Goal: Task Accomplishment & Management: Complete application form

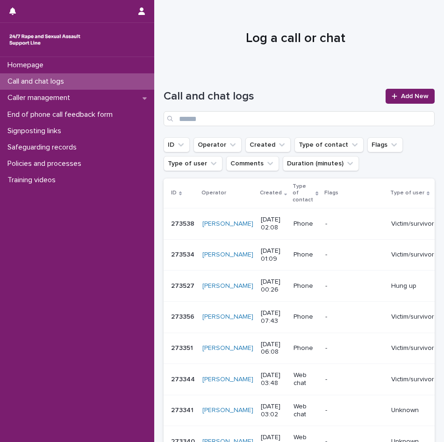
scroll to position [4, 0]
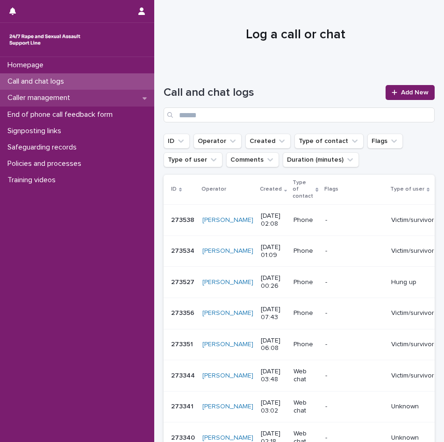
click at [48, 99] on p "Caller management" at bounding box center [41, 98] width 74 height 9
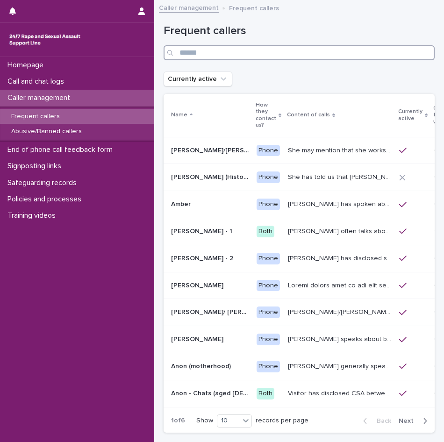
click at [215, 50] on input "Search" at bounding box center [299, 52] width 271 height 15
type input "**"
click at [424, 421] on icon "button" at bounding box center [425, 421] width 3 height 6
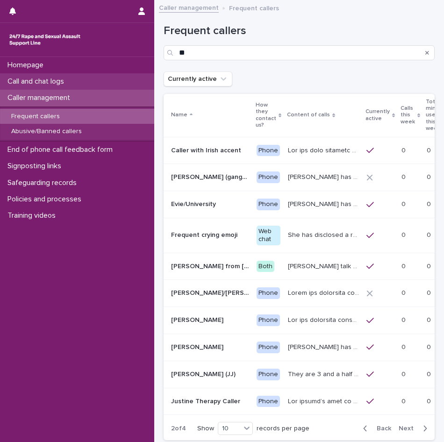
click at [61, 82] on p "Call and chat logs" at bounding box center [38, 81] width 68 height 9
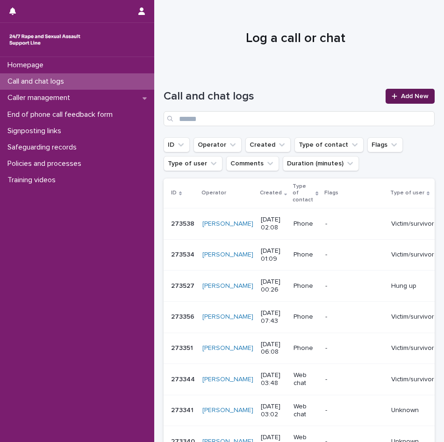
click at [414, 94] on span "Add New" at bounding box center [415, 96] width 28 height 7
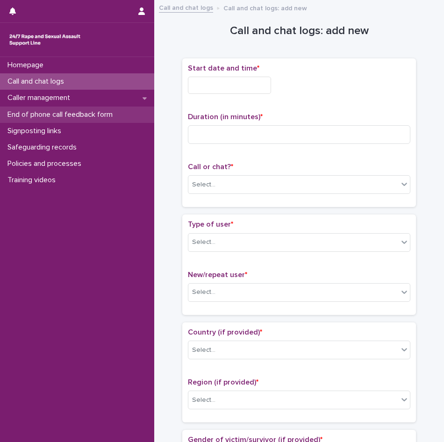
click at [57, 115] on p "End of phone call feedback form" at bounding box center [62, 114] width 116 height 9
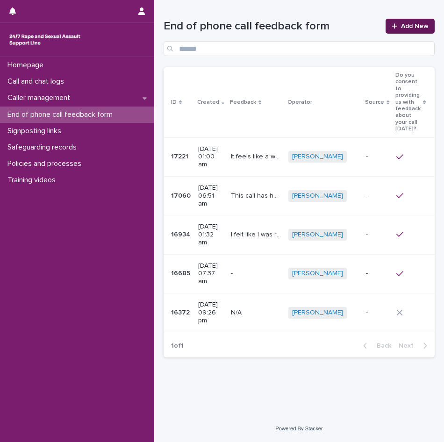
click at [418, 29] on span "Add New" at bounding box center [415, 26] width 28 height 7
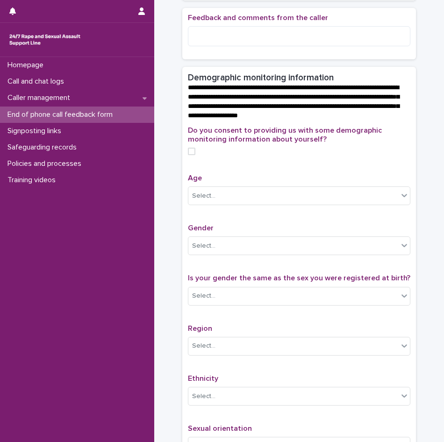
scroll to position [462, 0]
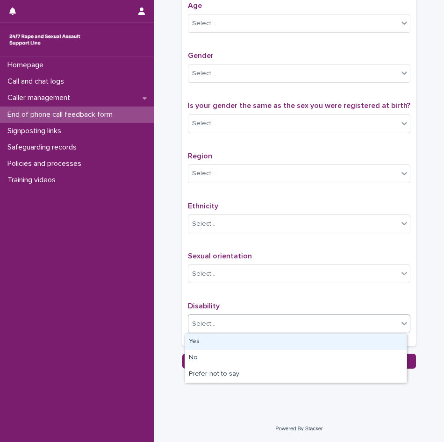
click at [257, 317] on div "Select..." at bounding box center [293, 324] width 210 height 15
click at [240, 342] on div "Yes" at bounding box center [296, 342] width 222 height 16
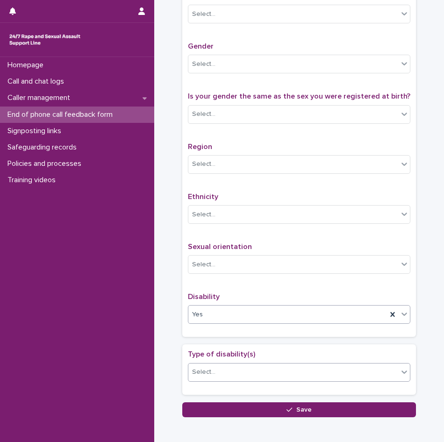
click at [224, 379] on div "Select..." at bounding box center [293, 372] width 210 height 15
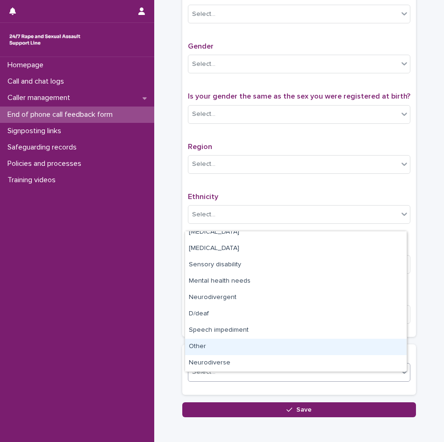
scroll to position [0, 0]
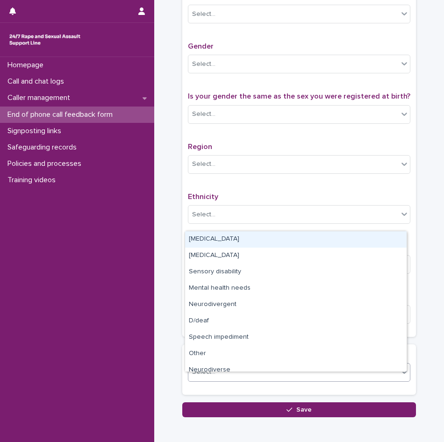
click at [253, 199] on div "Do you consent to providing us with some demographic monitoring information abo…" at bounding box center [299, 138] width 223 height 388
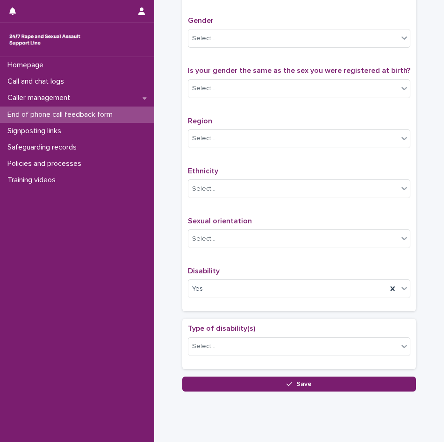
scroll to position [520, 0]
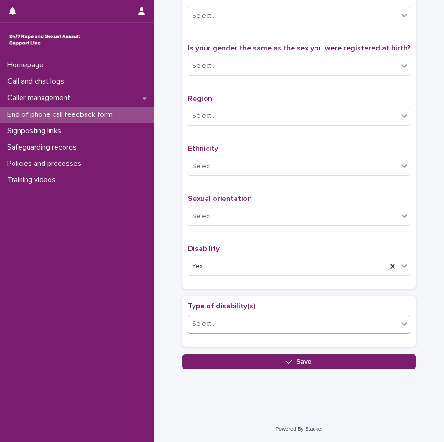
click at [366, 322] on div "Select..." at bounding box center [293, 324] width 210 height 15
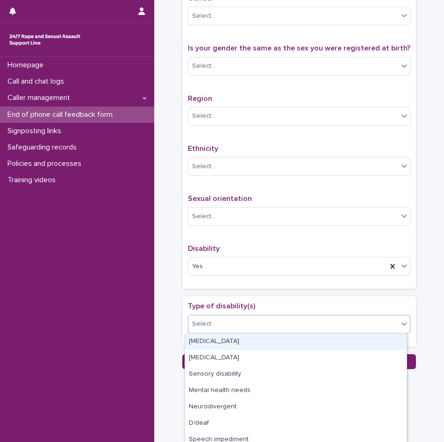
click at [338, 324] on div "Select..." at bounding box center [293, 324] width 210 height 15
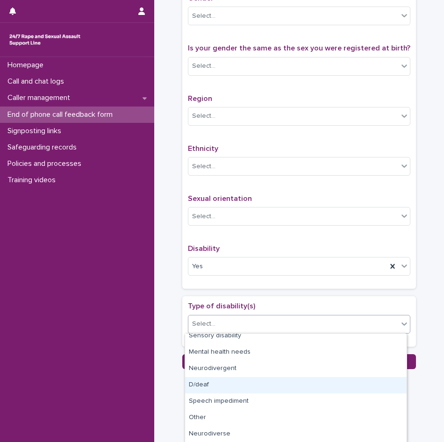
scroll to position [0, 0]
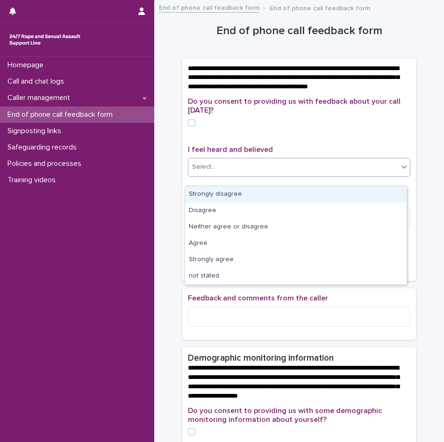
click at [233, 175] on div "Select..." at bounding box center [293, 166] width 210 height 15
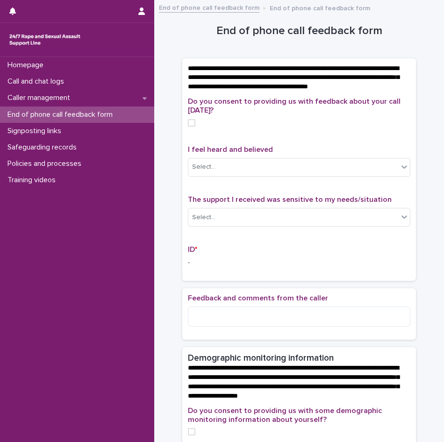
click at [242, 144] on div "Do you consent to providing us with feedback about your call [DATE]? I feel hea…" at bounding box center [299, 186] width 223 height 178
click at [57, 88] on div "Call and chat logs" at bounding box center [77, 81] width 154 height 16
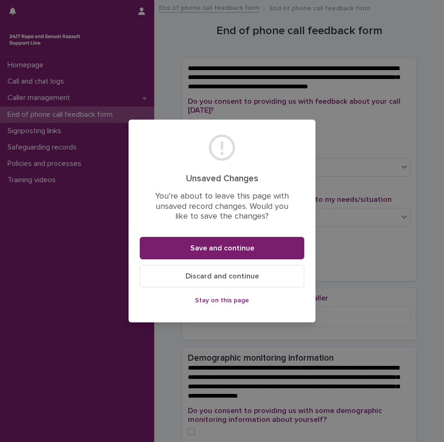
click at [211, 271] on button "Discard and continue" at bounding box center [222, 276] width 165 height 22
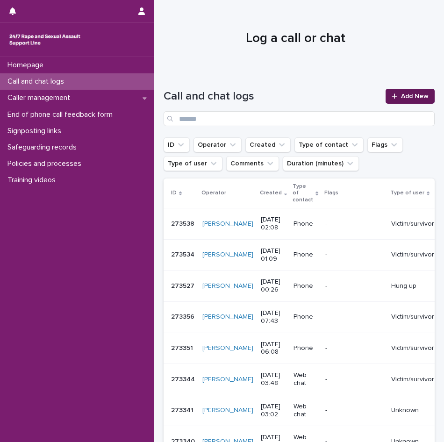
click at [413, 97] on span "Add New" at bounding box center [415, 96] width 28 height 7
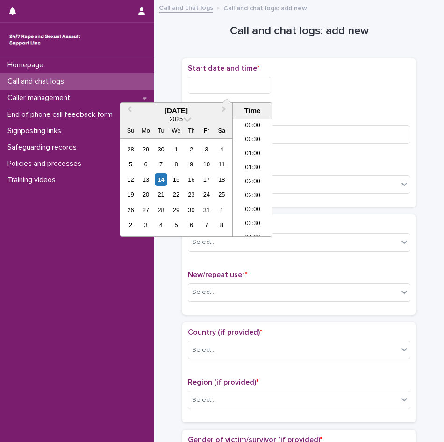
click at [202, 84] on input "text" at bounding box center [229, 85] width 83 height 17
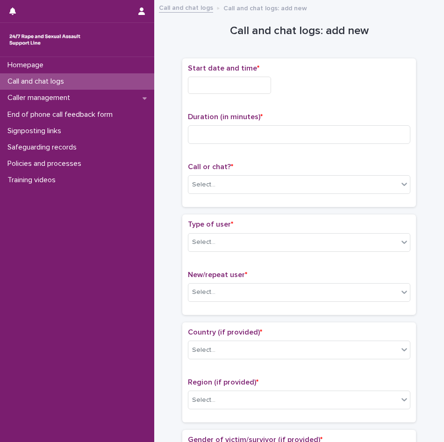
click at [330, 94] on div "Start date and time *" at bounding box center [299, 82] width 223 height 37
click at [205, 90] on input "text" at bounding box center [229, 85] width 83 height 17
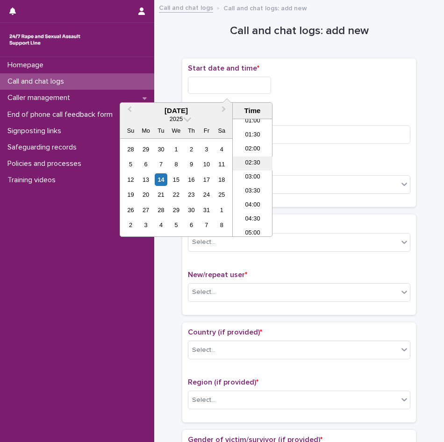
click at [258, 166] on li "02:30" at bounding box center [253, 164] width 40 height 14
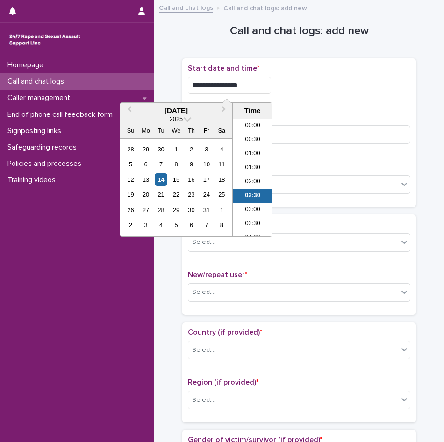
click at [245, 82] on input "**********" at bounding box center [229, 85] width 83 height 17
type input "**********"
click at [306, 144] on div "Duration (in minutes) *" at bounding box center [299, 132] width 223 height 39
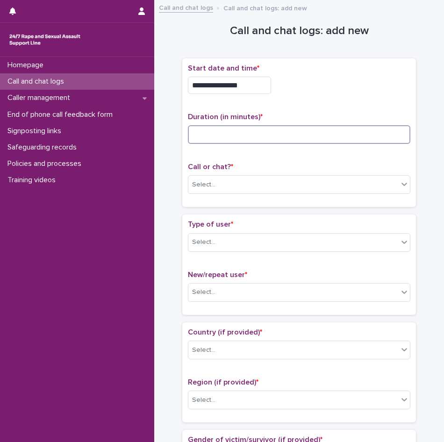
click at [303, 135] on input at bounding box center [299, 134] width 223 height 19
type input "**"
click at [227, 190] on div "Select..." at bounding box center [293, 184] width 210 height 15
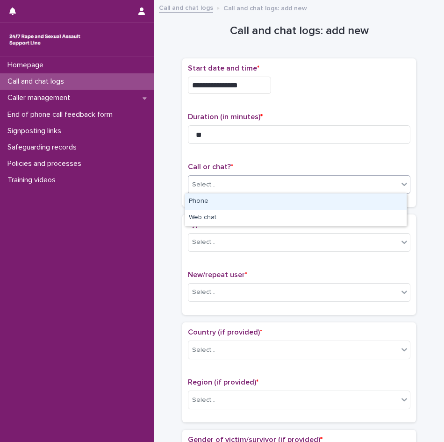
click at [205, 206] on div "Phone" at bounding box center [296, 202] width 222 height 16
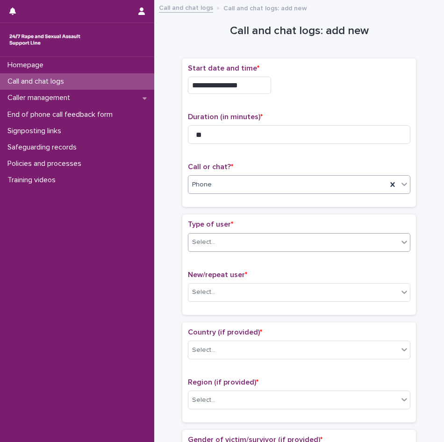
click at [204, 245] on div "Select..." at bounding box center [203, 243] width 23 height 10
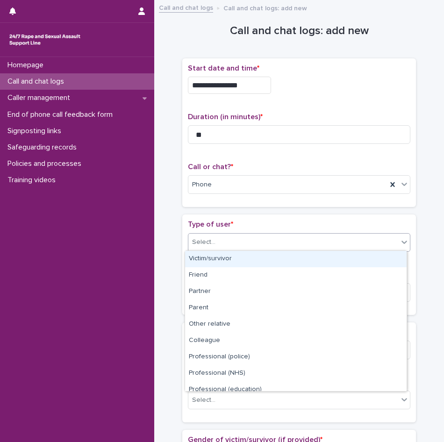
click at [204, 262] on div "Victim/survivor" at bounding box center [296, 259] width 222 height 16
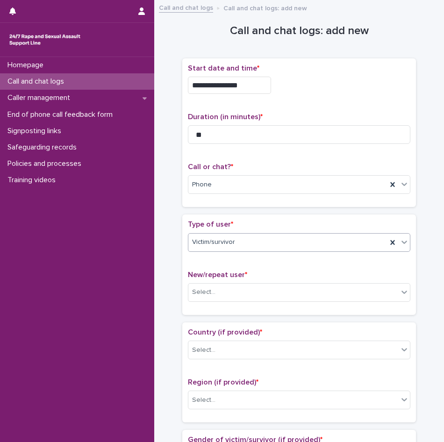
scroll to position [94, 0]
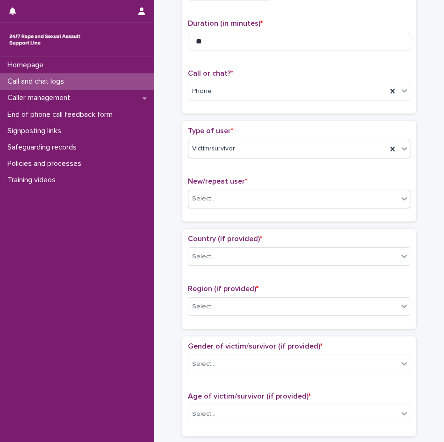
click at [224, 207] on body "**********" at bounding box center [222, 221] width 444 height 442
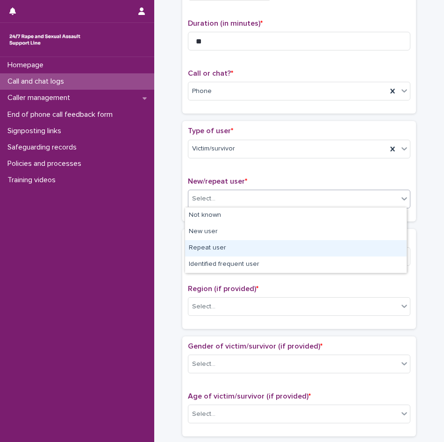
click at [209, 249] on div "Repeat user" at bounding box center [296, 248] width 222 height 16
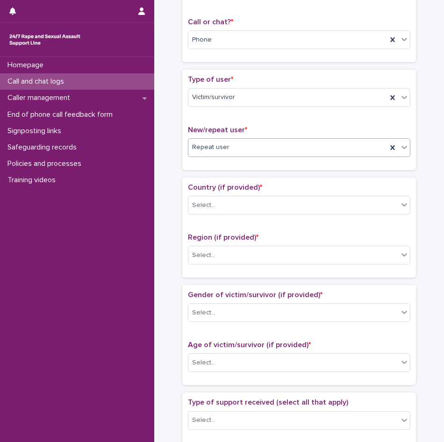
scroll to position [187, 0]
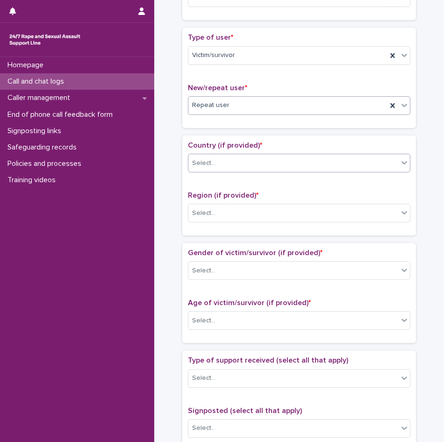
click at [238, 168] on div "Select..." at bounding box center [293, 163] width 210 height 15
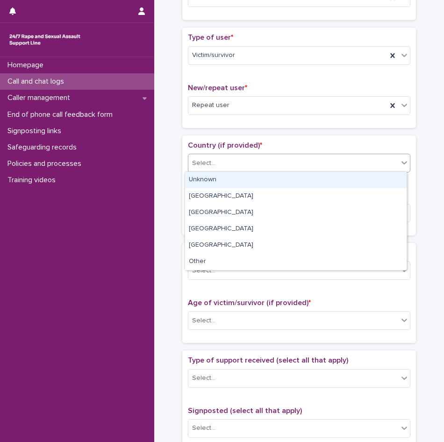
click at [225, 181] on div "Unknown" at bounding box center [296, 180] width 222 height 16
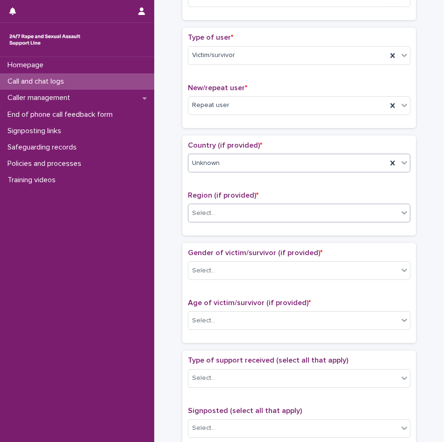
click at [227, 217] on div "Select..." at bounding box center [293, 213] width 210 height 15
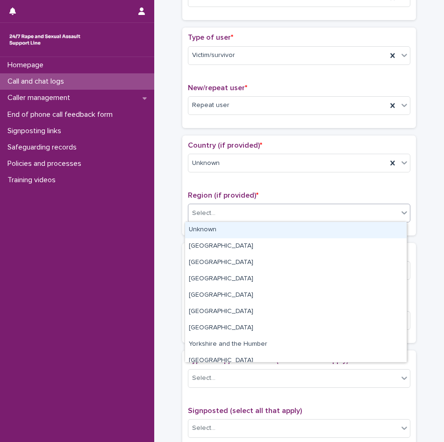
click at [223, 229] on div "Unknown" at bounding box center [296, 230] width 222 height 16
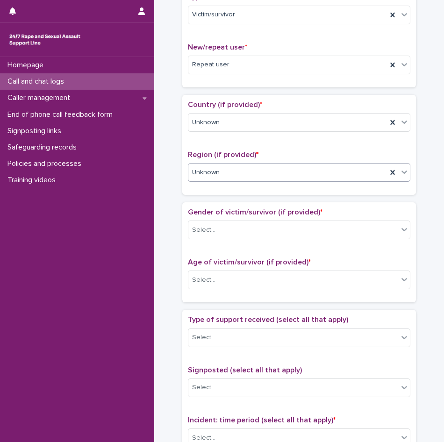
scroll to position [281, 0]
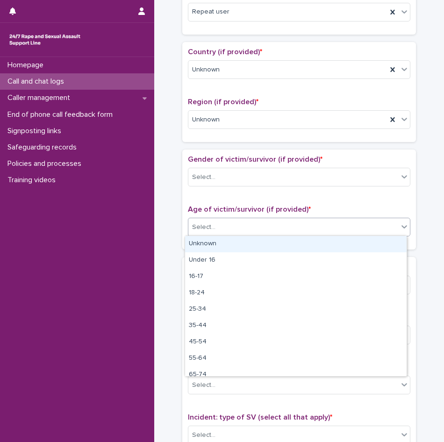
click at [234, 227] on div "Select..." at bounding box center [293, 227] width 210 height 15
click at [225, 245] on div "Unknown" at bounding box center [296, 244] width 222 height 16
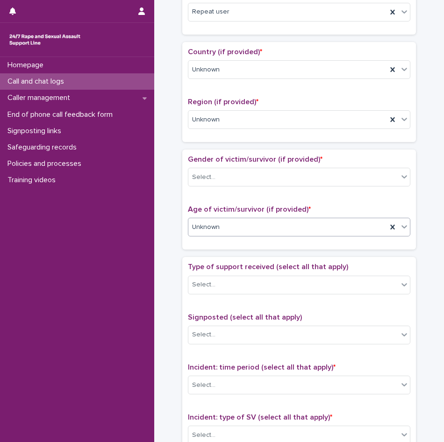
click at [230, 231] on div "Unknown" at bounding box center [287, 227] width 199 height 15
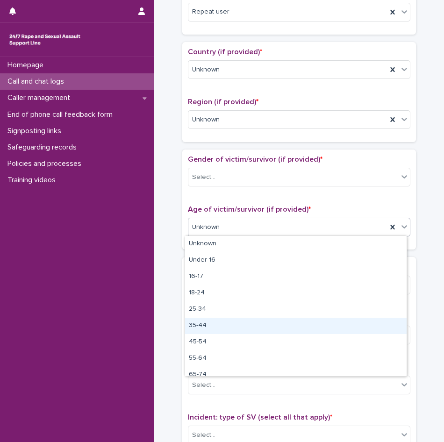
click at [208, 324] on div "35-44" at bounding box center [296, 326] width 222 height 16
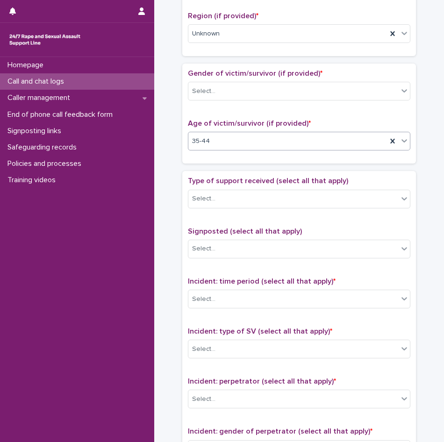
scroll to position [374, 0]
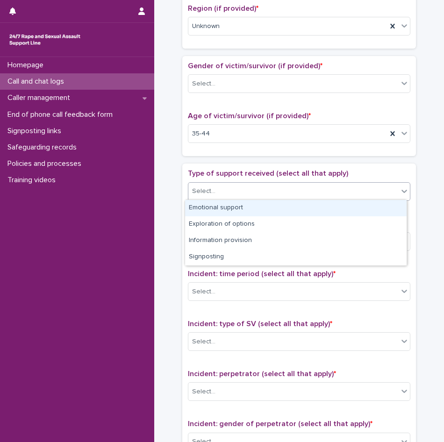
click at [223, 187] on div "Select..." at bounding box center [293, 191] width 210 height 15
click at [213, 206] on div "Emotional support" at bounding box center [296, 208] width 222 height 16
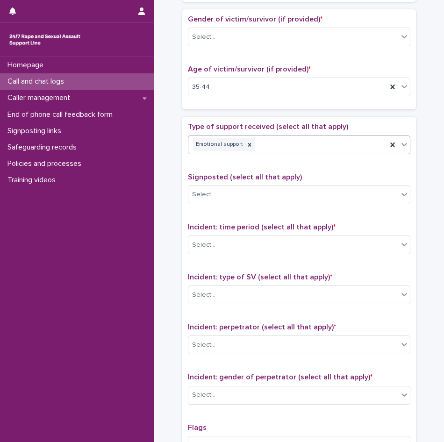
scroll to position [468, 0]
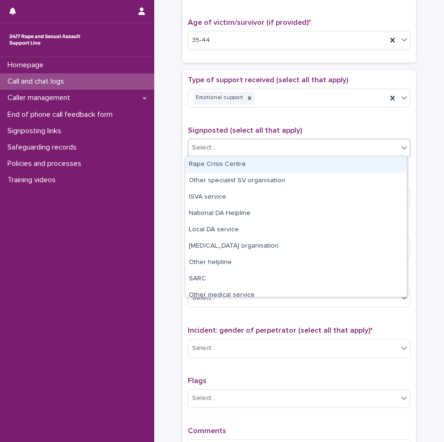
click at [224, 151] on div "Select..." at bounding box center [293, 147] width 210 height 15
click at [223, 122] on div "Type of support received (select all that apply) Emotional support Signposted (…" at bounding box center [299, 271] width 223 height 391
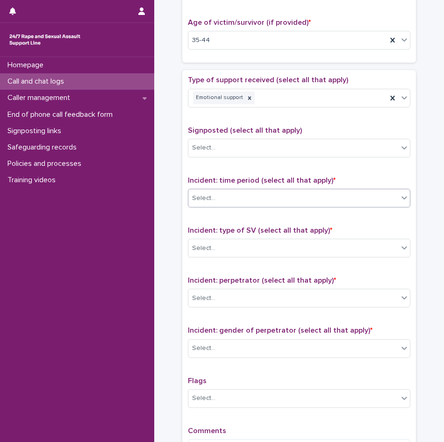
click at [225, 200] on div "Select..." at bounding box center [293, 198] width 210 height 15
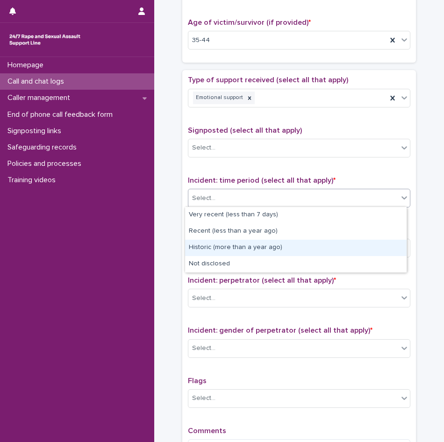
click at [222, 251] on div "Historic (more than a year ago)" at bounding box center [296, 248] width 222 height 16
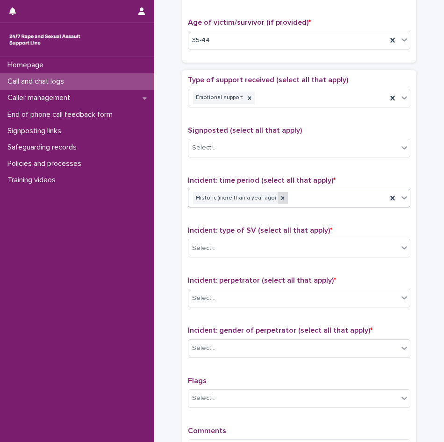
click at [280, 195] on icon at bounding box center [283, 198] width 7 height 7
click at [282, 197] on div "Select..." at bounding box center [293, 198] width 210 height 15
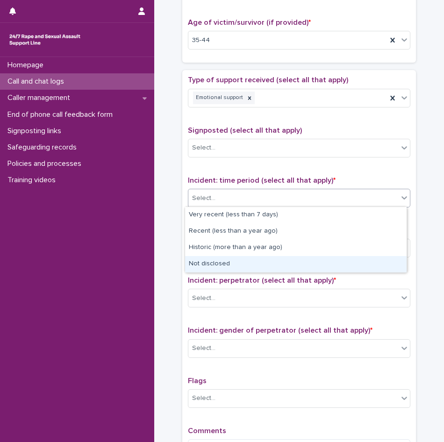
click at [221, 261] on div "Not disclosed" at bounding box center [296, 264] width 222 height 16
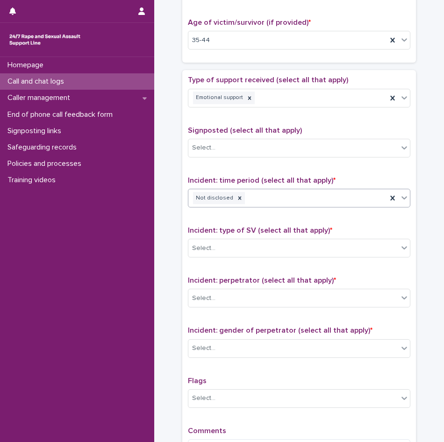
scroll to position [514, 0]
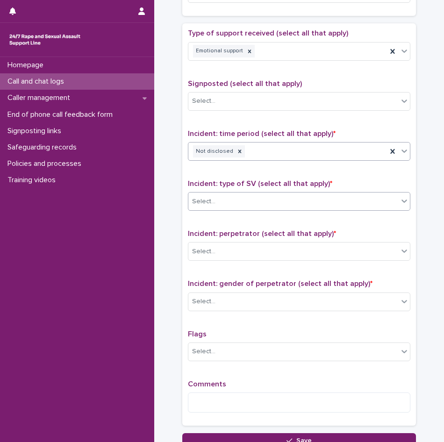
click at [236, 205] on div "Select..." at bounding box center [293, 201] width 210 height 15
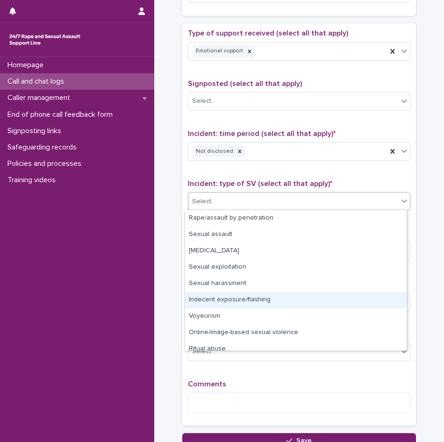
scroll to position [23, 0]
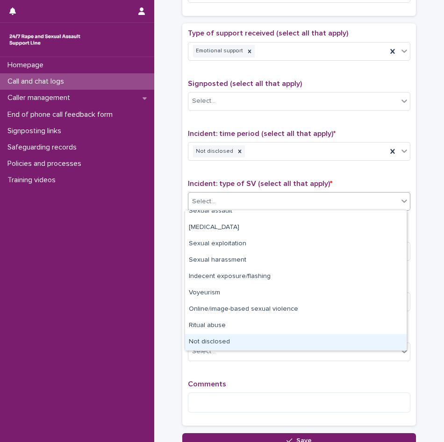
click at [216, 342] on div "Not disclosed" at bounding box center [296, 342] width 222 height 16
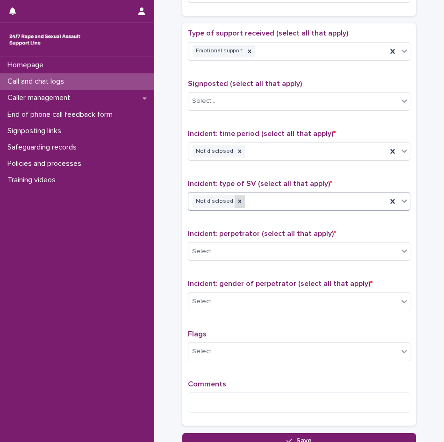
click at [238, 202] on icon at bounding box center [239, 201] width 3 height 3
click at [240, 203] on div "Select..." at bounding box center [293, 201] width 210 height 15
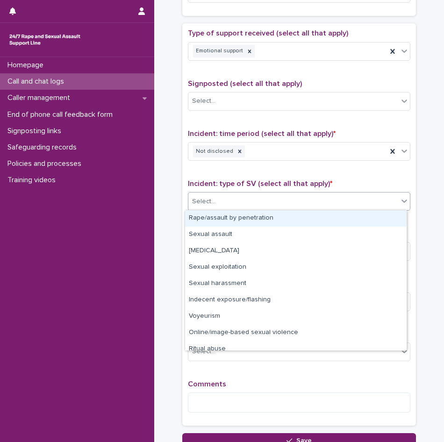
click at [227, 218] on div "Rape/assault by penetration" at bounding box center [296, 218] width 222 height 16
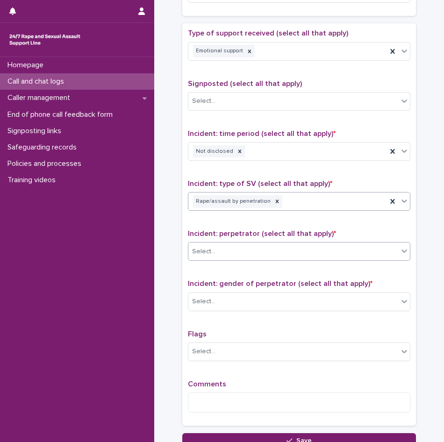
click at [231, 247] on div "Select..." at bounding box center [293, 251] width 210 height 15
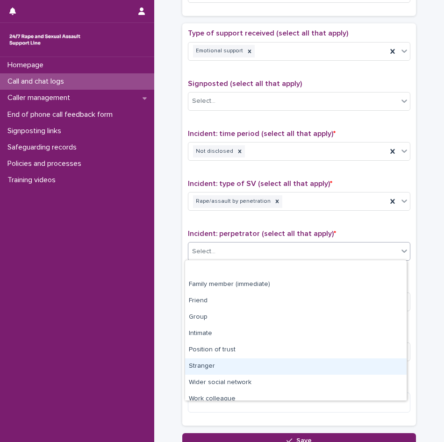
scroll to position [40, 0]
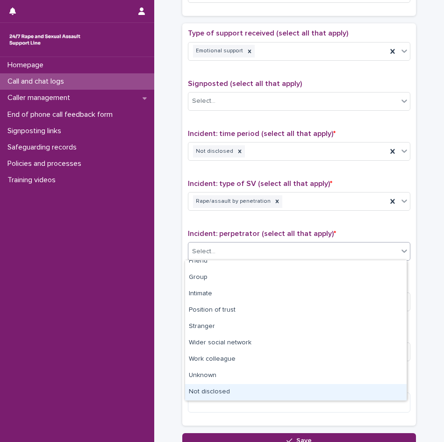
click at [209, 389] on div "Not disclosed" at bounding box center [296, 392] width 222 height 16
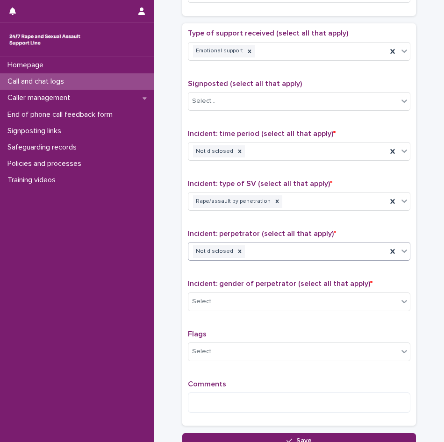
click at [252, 253] on div "Not disclosed" at bounding box center [287, 252] width 199 height 16
click at [258, 226] on div "Type of support received (select all that apply) Emotional support Signposted (…" at bounding box center [299, 224] width 223 height 391
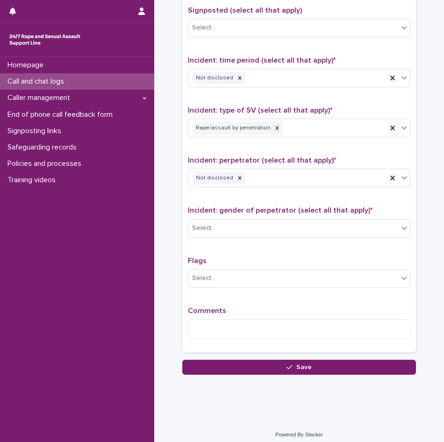
scroll to position [592, 0]
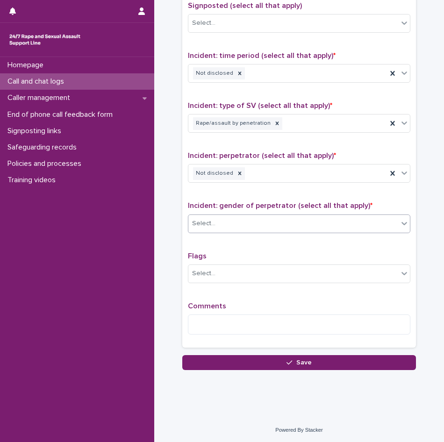
click at [244, 226] on div "Select..." at bounding box center [293, 223] width 210 height 15
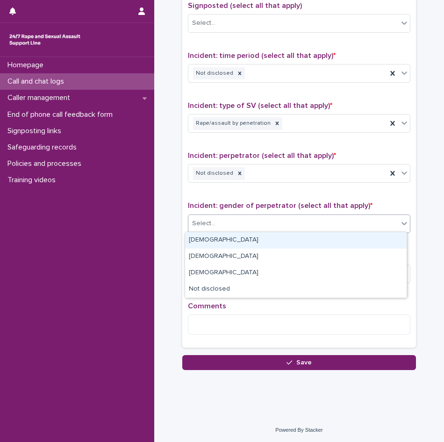
click at [233, 243] on div "[DEMOGRAPHIC_DATA]" at bounding box center [296, 240] width 222 height 16
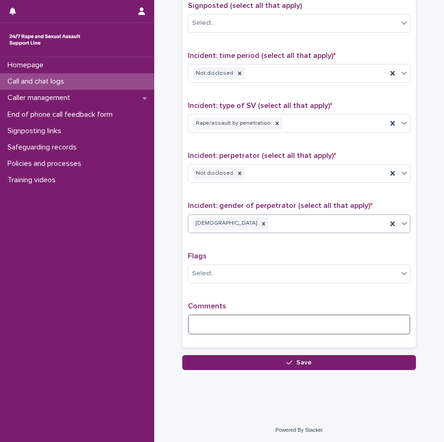
click at [216, 321] on textarea at bounding box center [299, 325] width 223 height 20
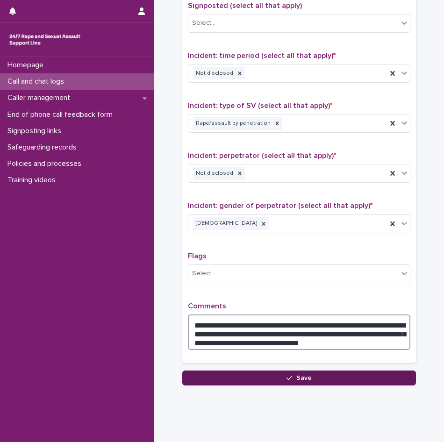
type textarea "**********"
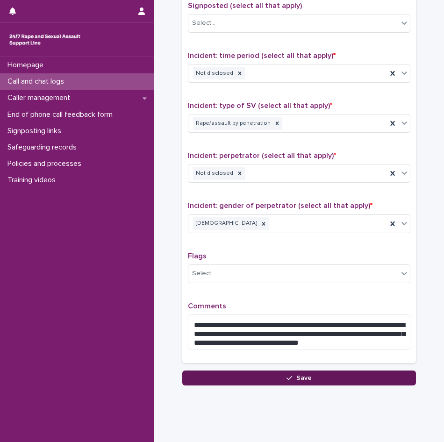
click at [310, 377] on button "Save" at bounding box center [299, 378] width 234 height 15
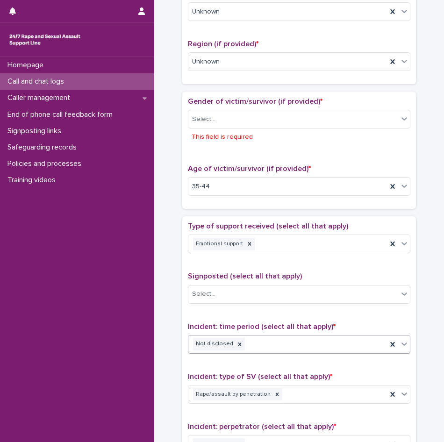
scroll to position [254, 0]
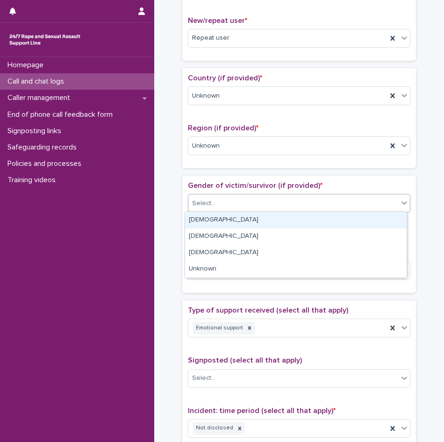
click at [248, 202] on div "Select..." at bounding box center [293, 203] width 210 height 15
click at [224, 217] on div "[DEMOGRAPHIC_DATA]" at bounding box center [296, 220] width 222 height 16
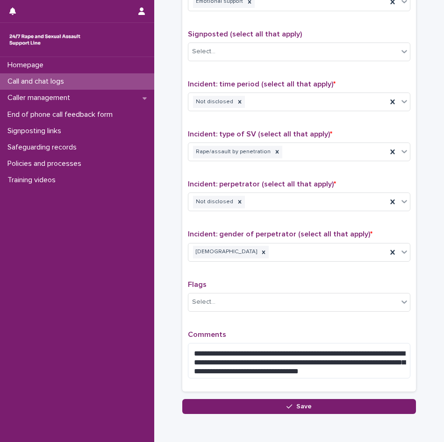
scroll to position [608, 0]
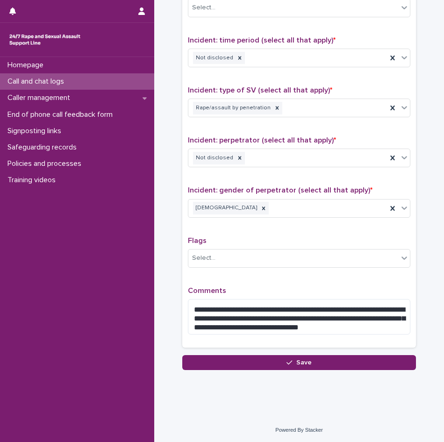
click at [286, 351] on div "**********" at bounding box center [299, 143] width 234 height 426
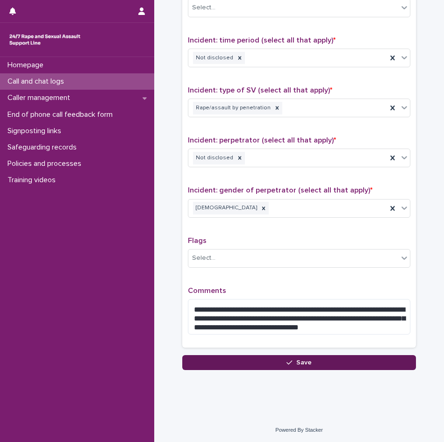
click at [289, 356] on button "Save" at bounding box center [299, 362] width 234 height 15
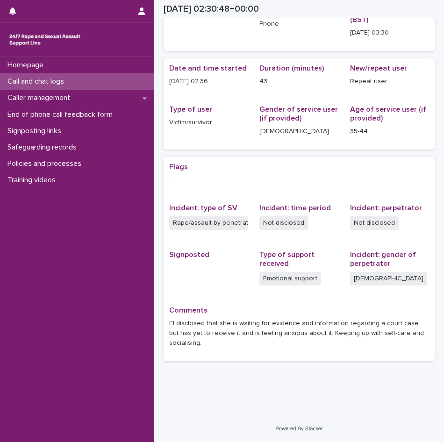
scroll to position [55, 0]
